Goal: Check status

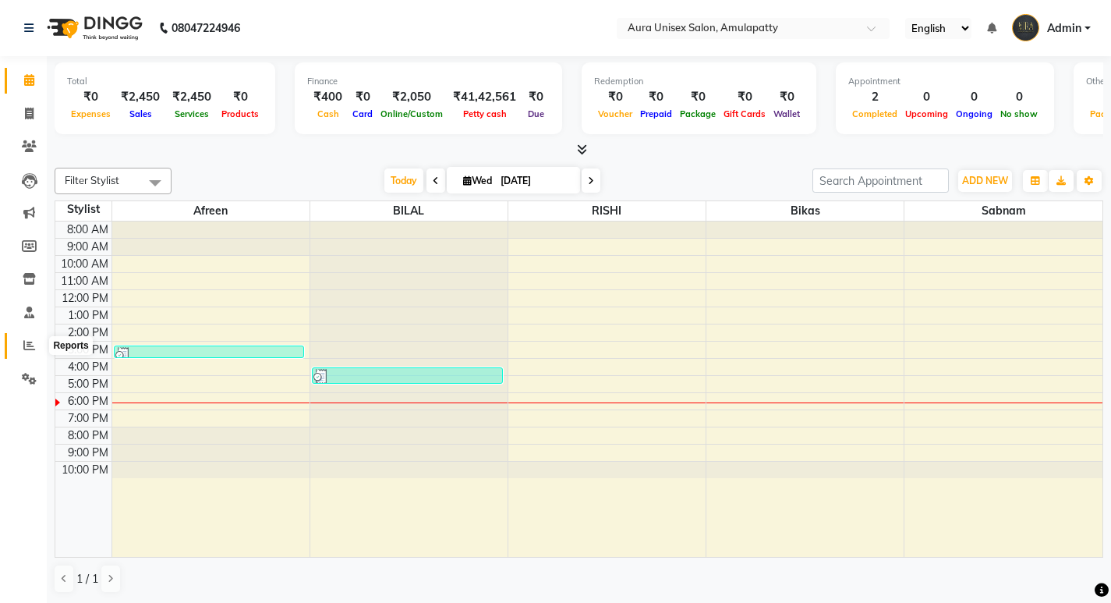
click at [33, 351] on span at bounding box center [29, 346] width 27 height 18
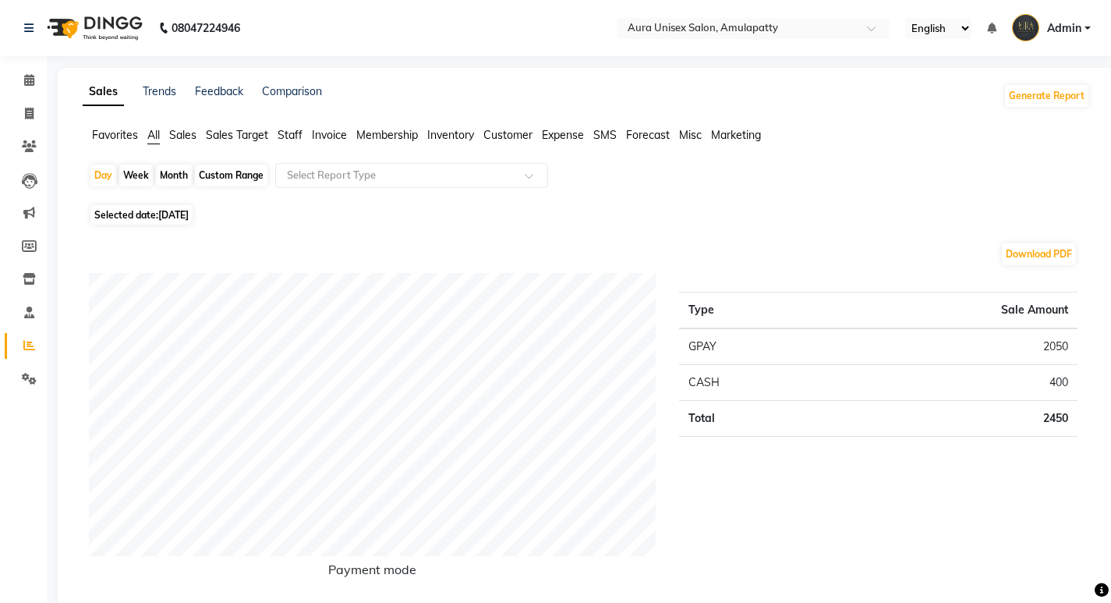
drag, startPoint x: 161, startPoint y: 179, endPoint x: 148, endPoint y: 179, distance: 12.5
click at [161, 178] on div "Month" at bounding box center [174, 176] width 36 height 22
select select "9"
select select "2025"
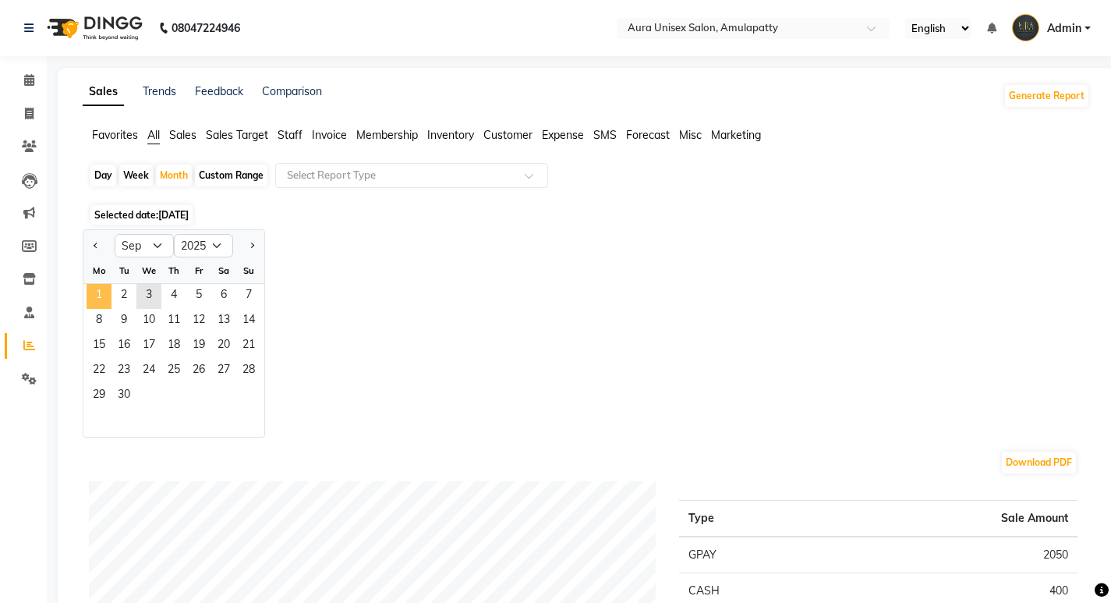
click at [97, 284] on span "1" at bounding box center [99, 296] width 25 height 25
